Goal: Find specific fact: Find specific page/section

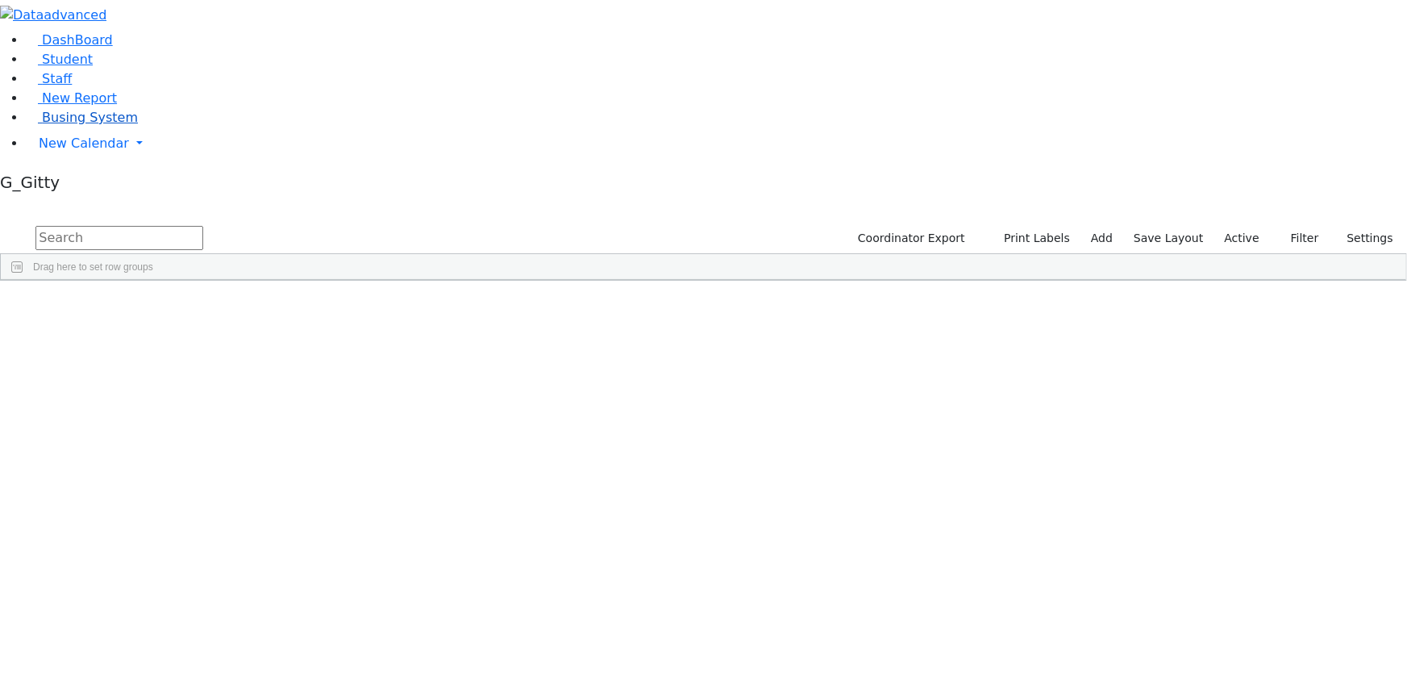
click at [69, 125] on link "Busing System" at bounding box center [82, 117] width 112 height 15
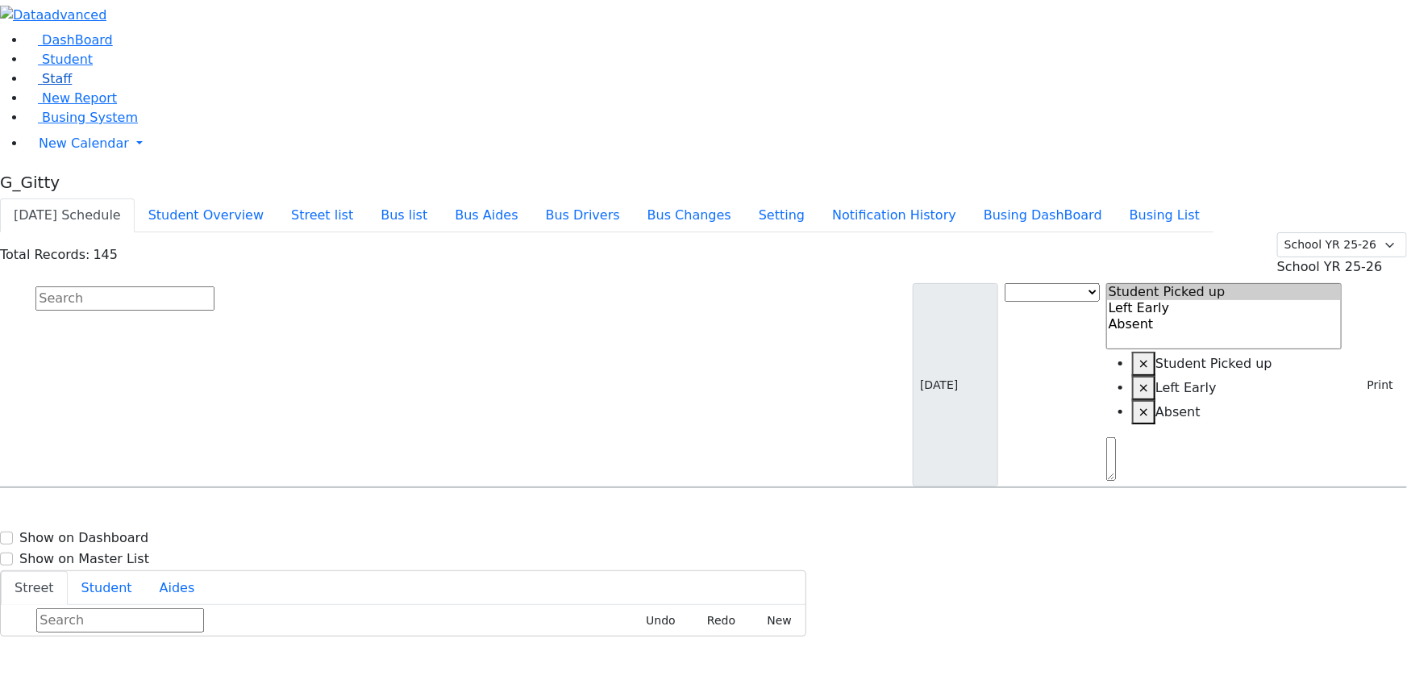
click at [53, 86] on span "Staff" at bounding box center [57, 78] width 30 height 15
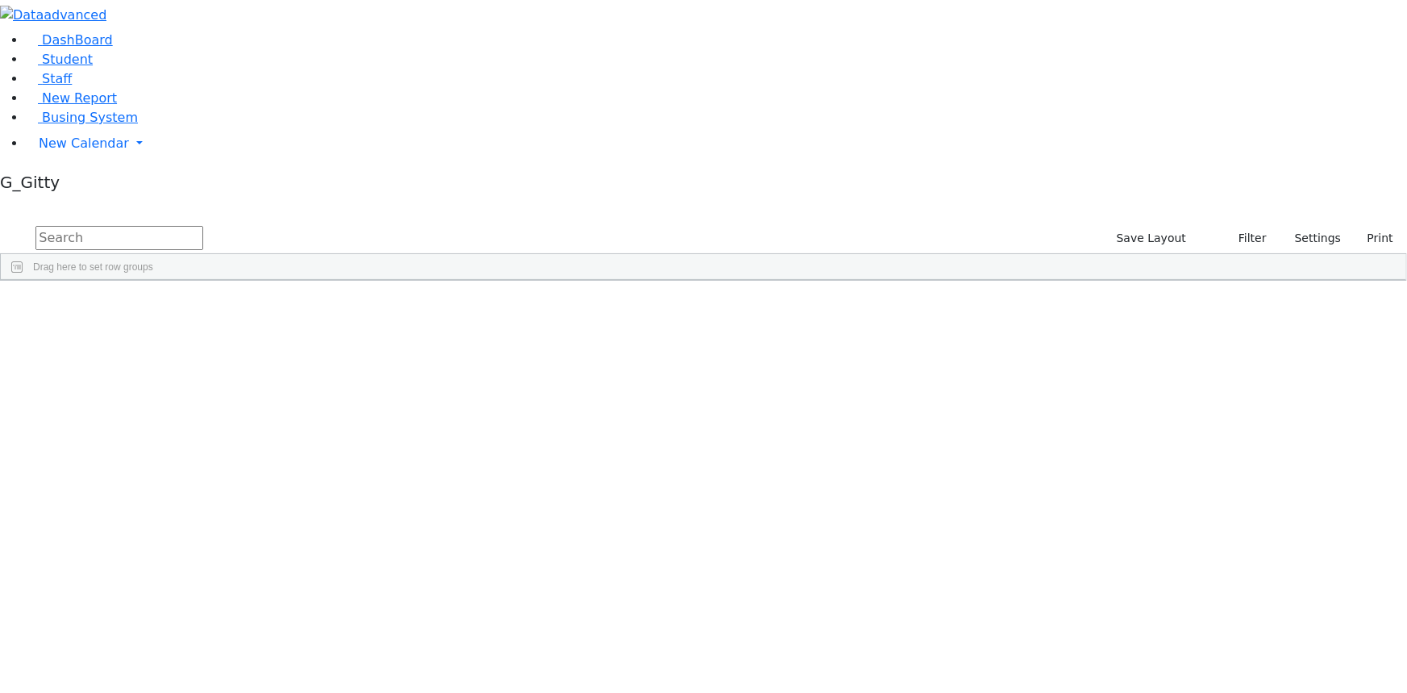
click at [203, 226] on input "text" at bounding box center [119, 238] width 168 height 24
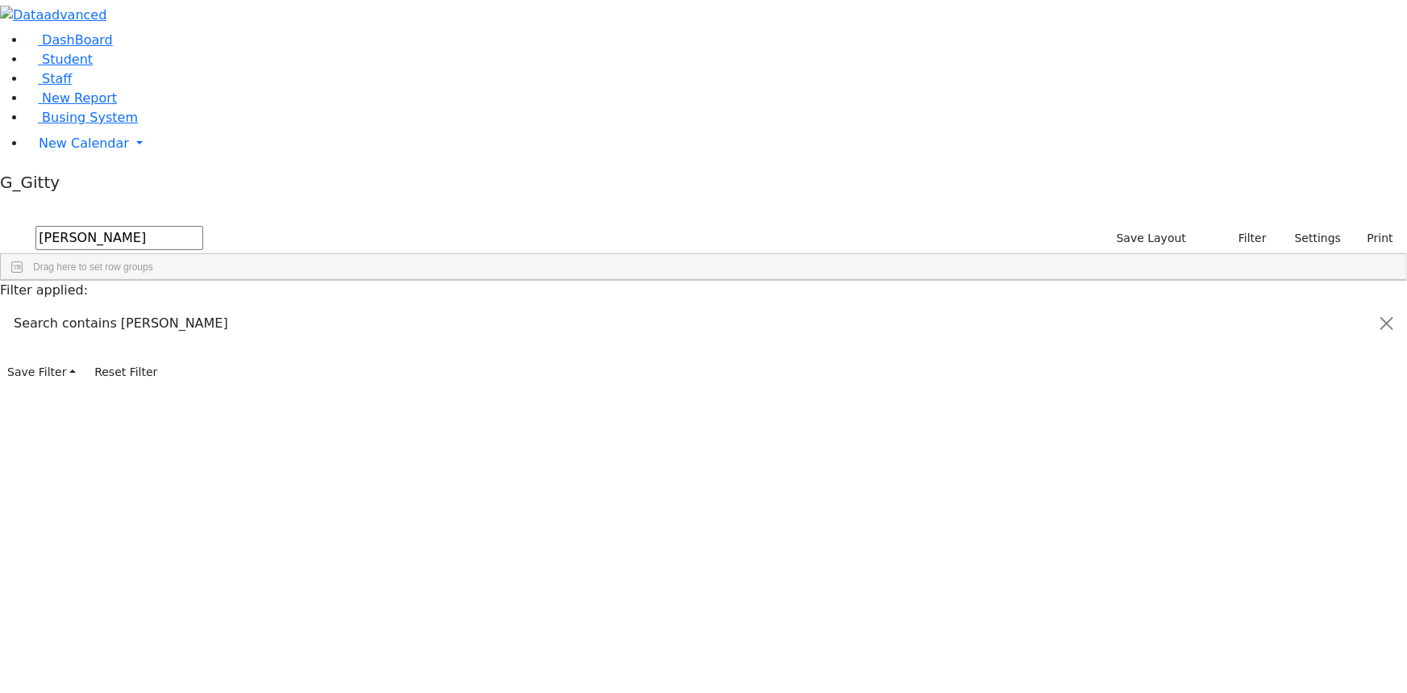
type input "weiss"
click at [148, 501] on div "Weiss" at bounding box center [112, 512] width 73 height 22
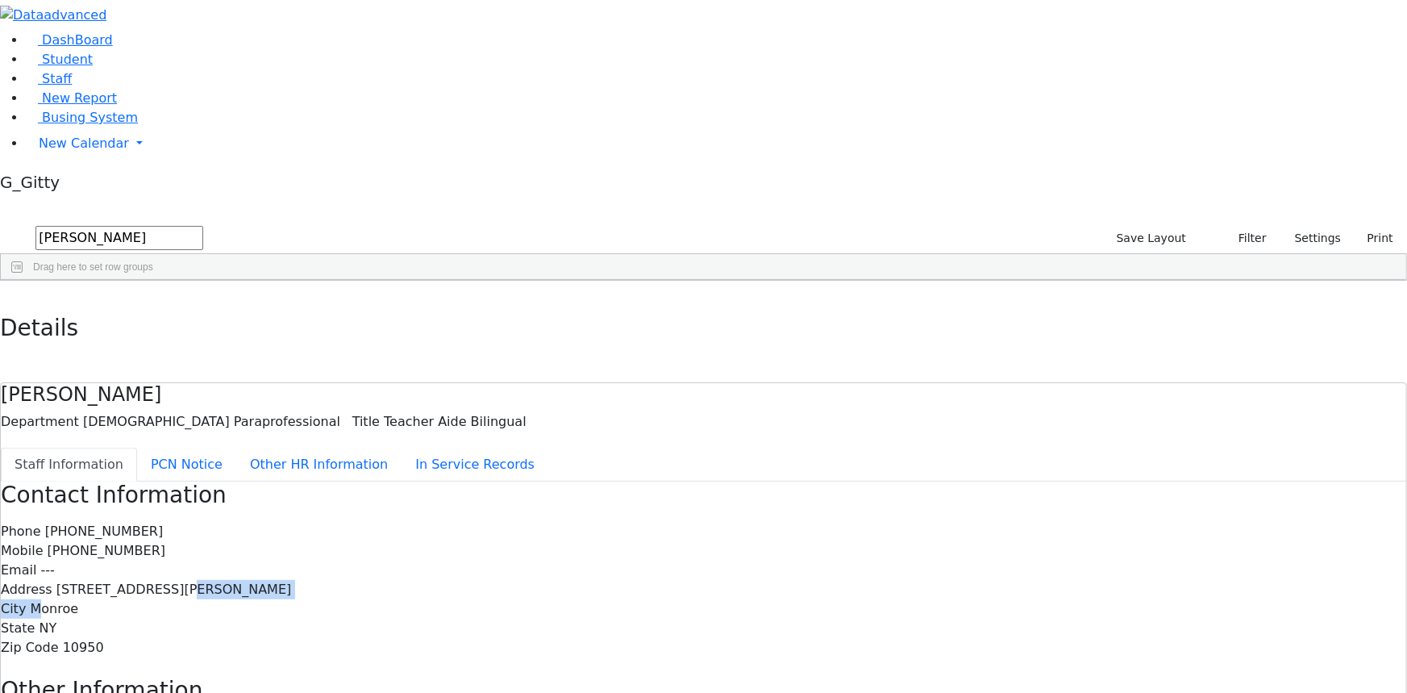
drag, startPoint x: 682, startPoint y: 267, endPoint x: 614, endPoint y: 282, distance: 69.4
click at [614, 522] on div "Phone (845) 782-3432 Mobile (845) 537-8152 Email --- Address 3 Lemberg Ct. #203…" at bounding box center [703, 589] width 1405 height 135
click at [48, 67] on span "Student" at bounding box center [67, 59] width 51 height 15
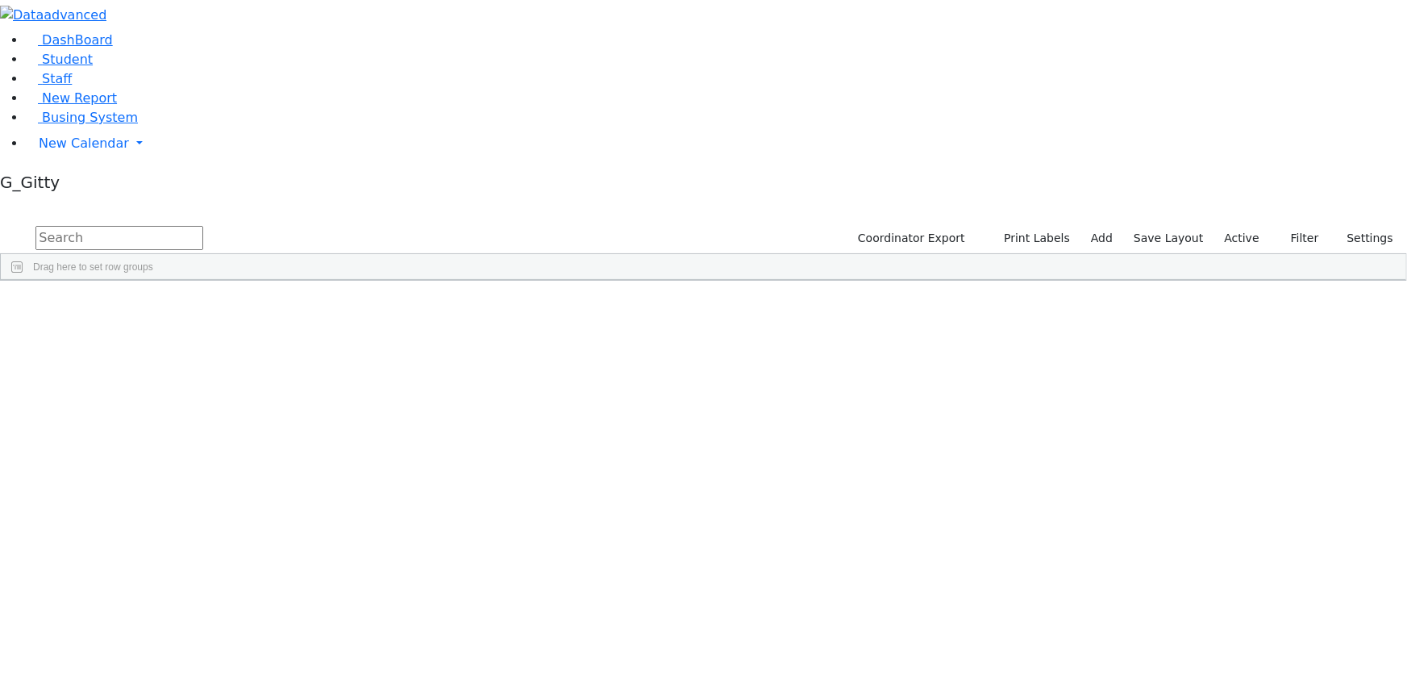
click at [203, 226] on input "text" at bounding box center [119, 238] width 168 height 24
type input "samet"
click at [204, 327] on div "Samet" at bounding box center [153, 338] width 102 height 22
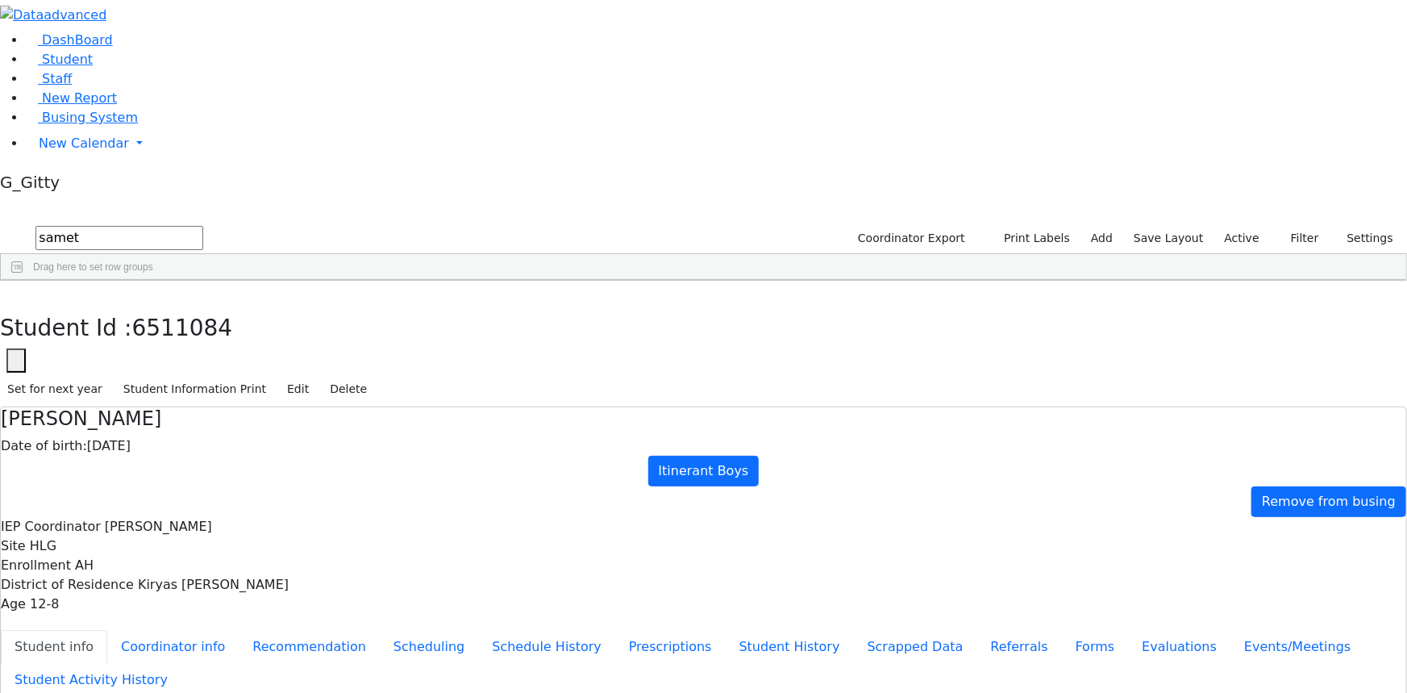
scroll to position [79, 0]
drag, startPoint x: 466, startPoint y: 189, endPoint x: 709, endPoint y: 501, distance: 395.3
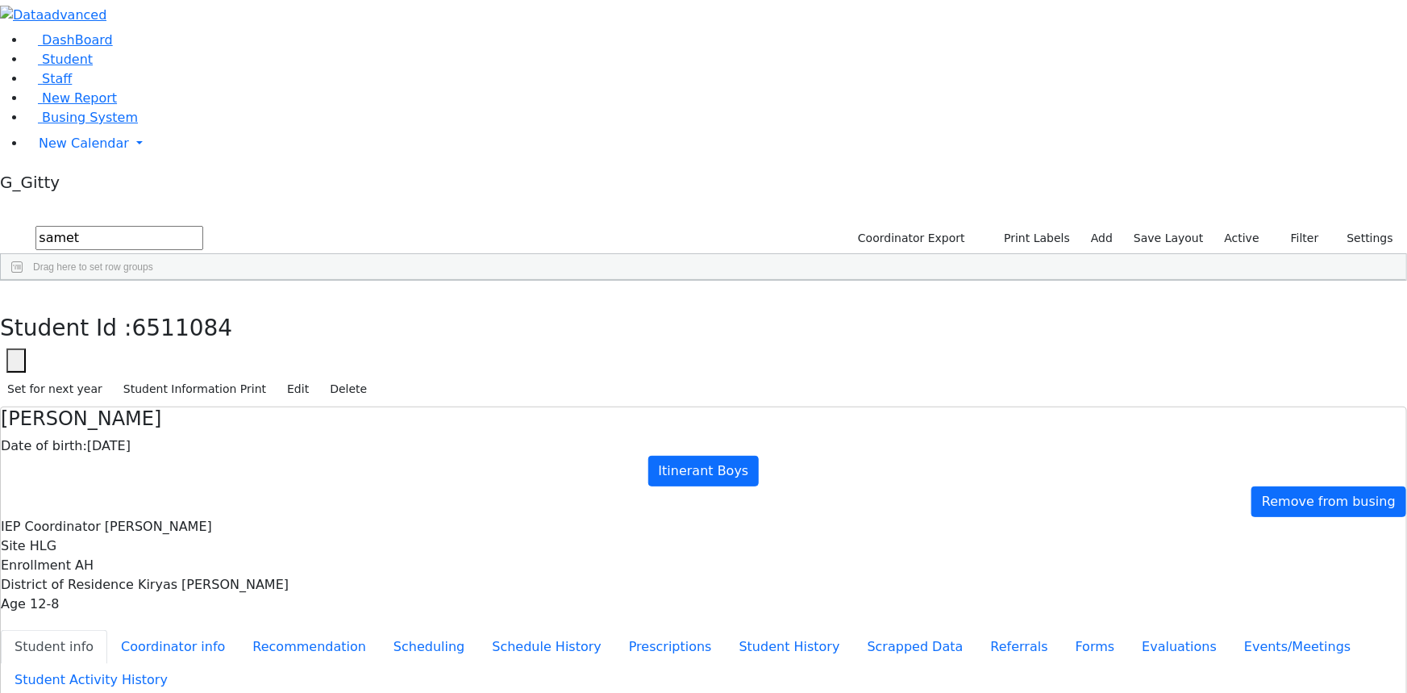
click at [16, 293] on icon "button" at bounding box center [11, 298] width 9 height 10
click at [203, 226] on input "samet" at bounding box center [119, 238] width 168 height 24
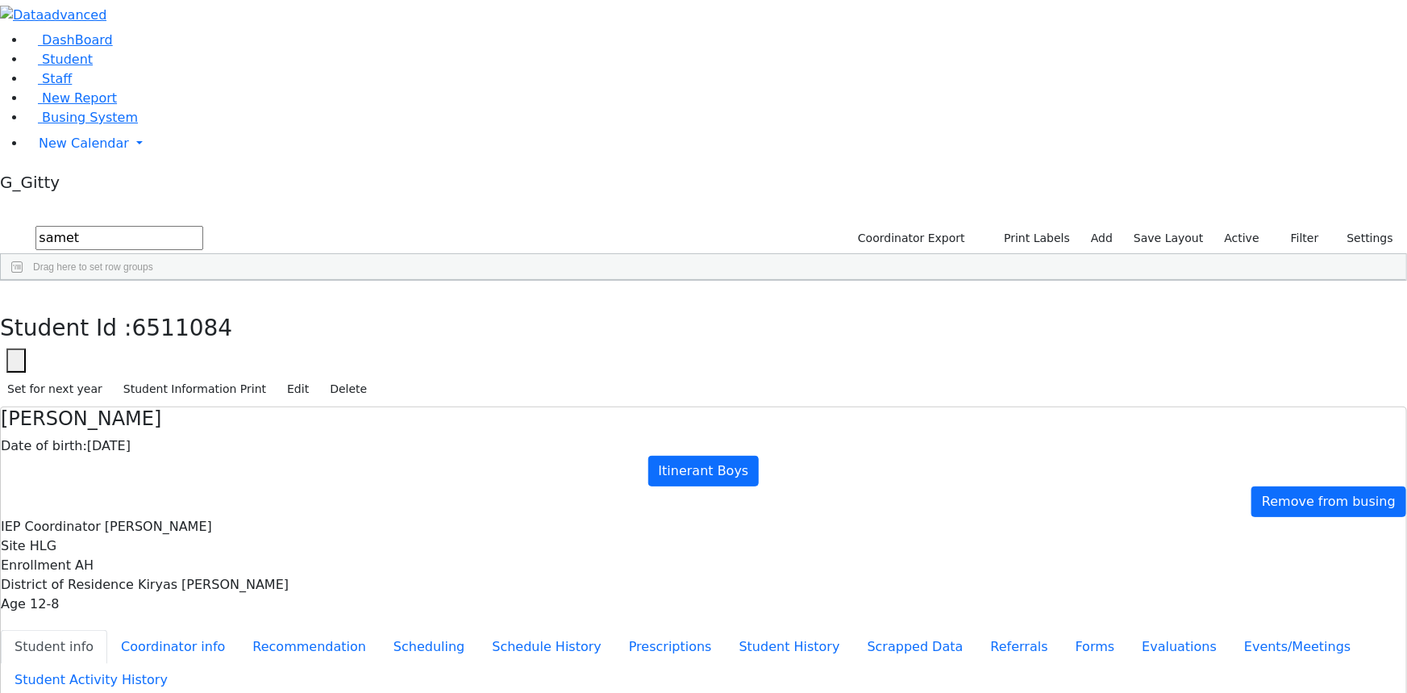
click at [203, 226] on input "samet" at bounding box center [119, 238] width 168 height 24
click at [203, 226] on input "text" at bounding box center [119, 238] width 168 height 24
type input "samet"
click at [203, 226] on input "samet" at bounding box center [119, 238] width 168 height 24
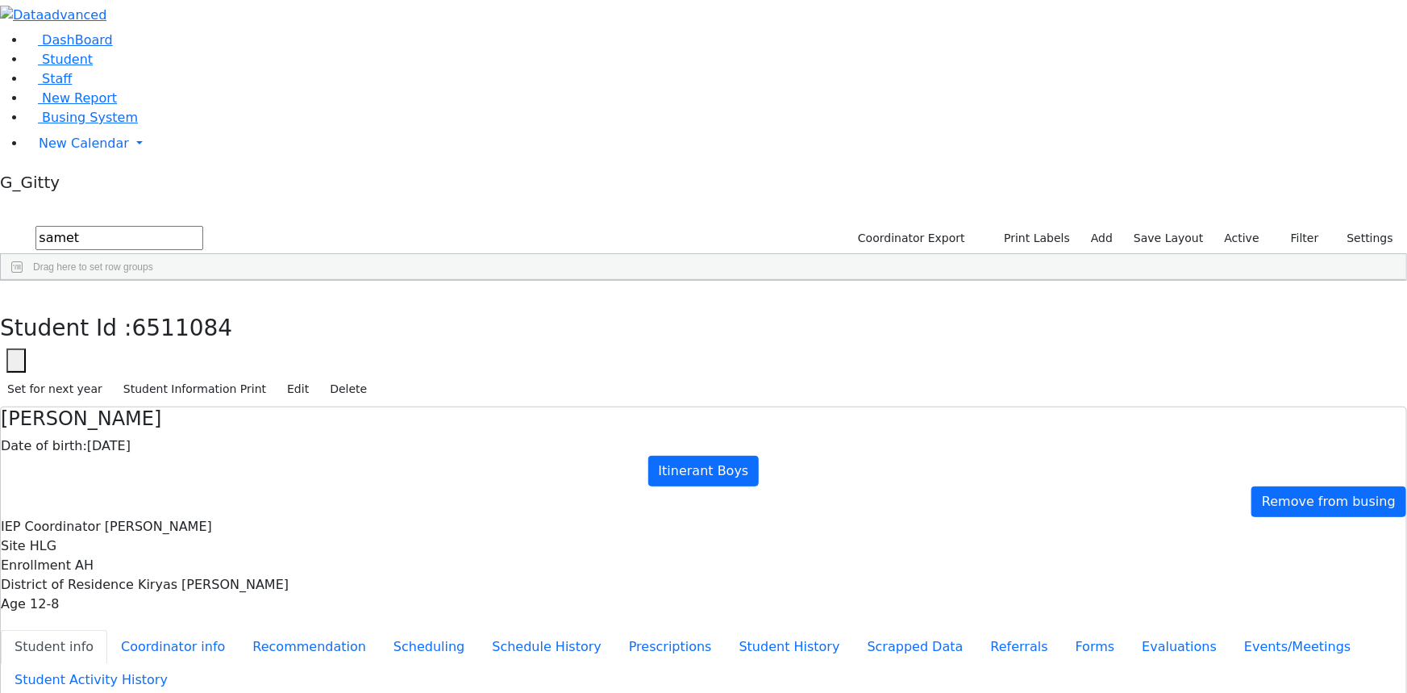
click at [203, 226] on input "samet" at bounding box center [119, 238] width 168 height 24
click at [203, 226] on input "text" at bounding box center [119, 238] width 168 height 24
drag, startPoint x: 410, startPoint y: 72, endPoint x: 356, endPoint y: 89, distance: 56.6
click at [203, 226] on input "text" at bounding box center [119, 238] width 168 height 24
click at [101, 125] on span "Busing System" at bounding box center [90, 117] width 96 height 15
